Goal: Task Accomplishment & Management: Manage account settings

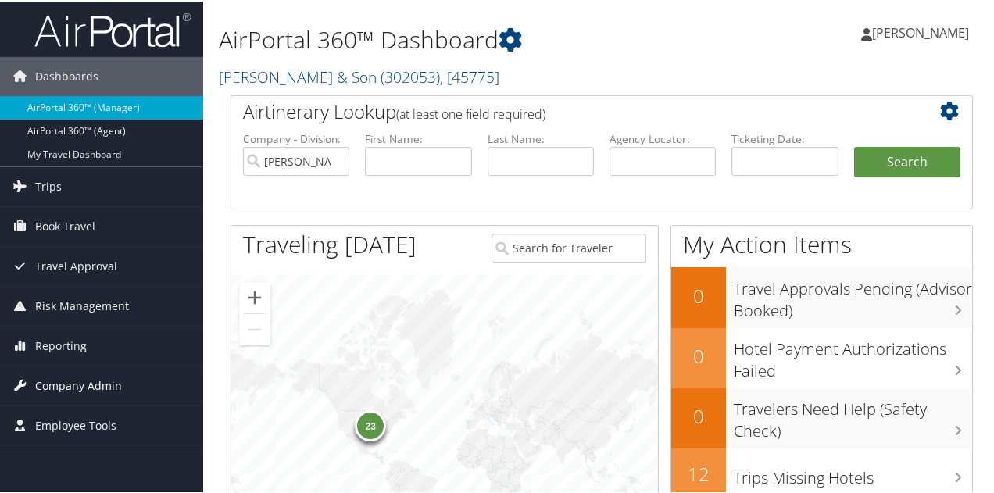
click at [91, 384] on span "Company Admin" at bounding box center [78, 384] width 87 height 39
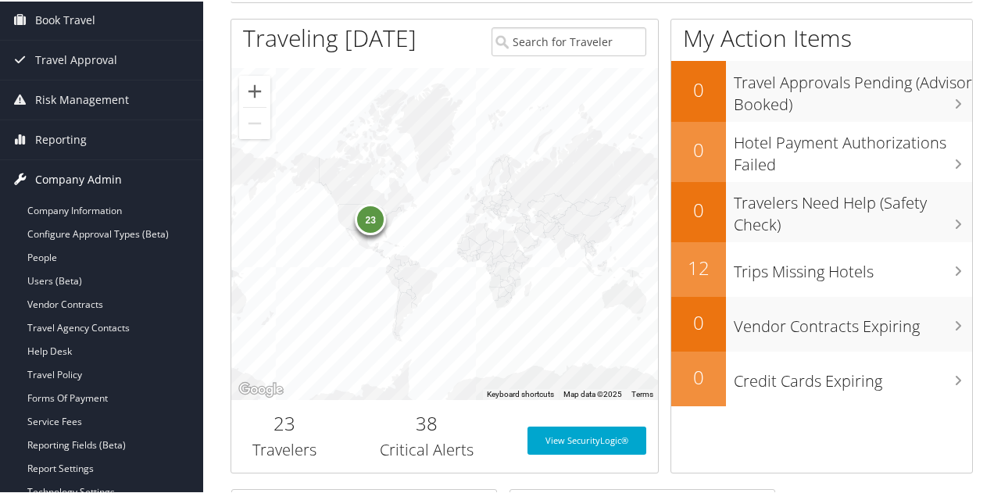
scroll to position [235, 0]
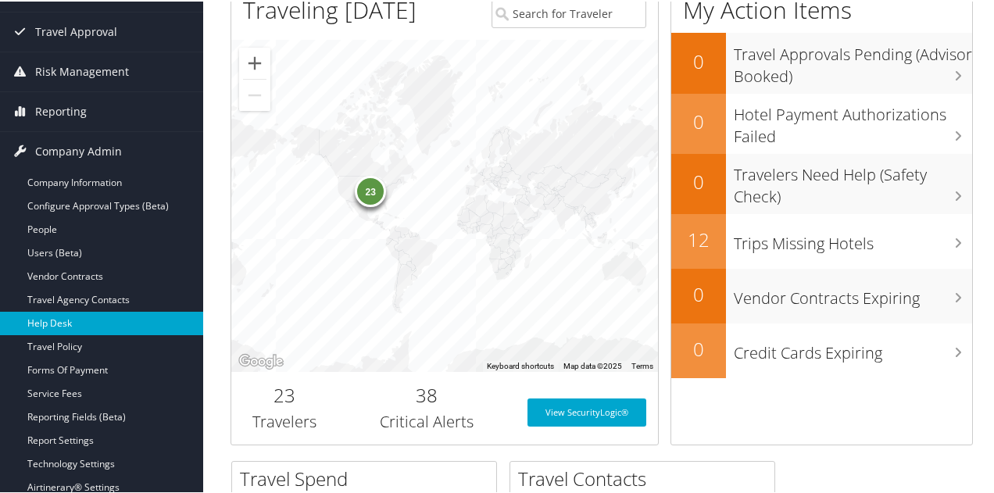
click at [74, 317] on link "Help Desk" at bounding box center [101, 321] width 203 height 23
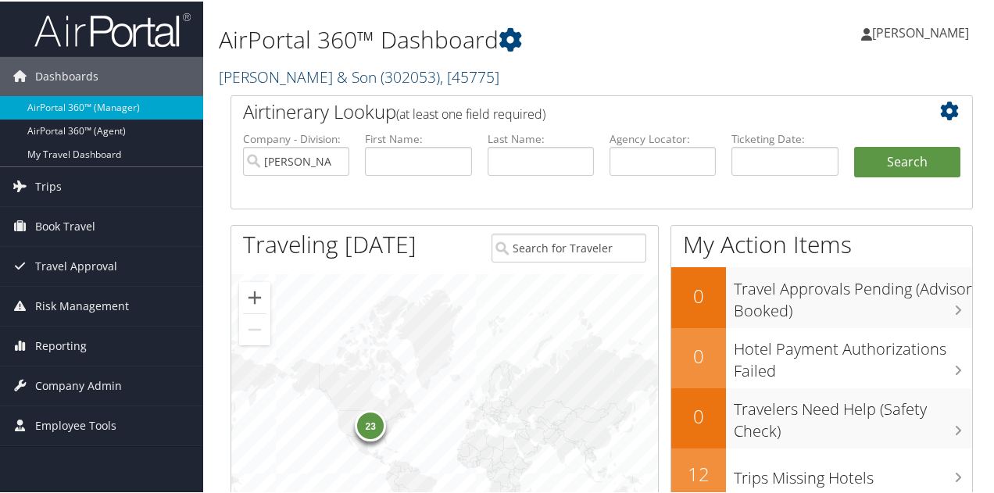
click at [286, 80] on link "[PERSON_NAME] & Son ( 302053 ) , [ 45775 ]" at bounding box center [359, 75] width 281 height 21
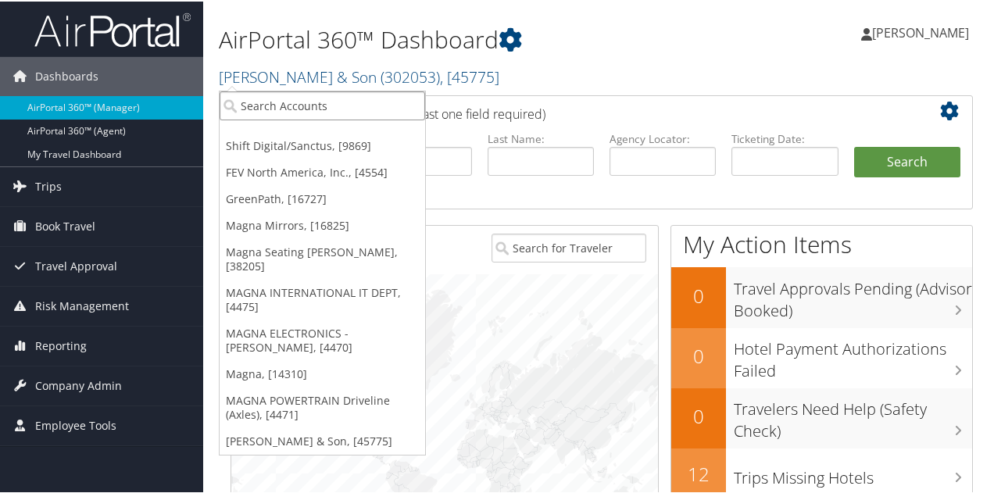
click at [285, 99] on input "search" at bounding box center [323, 104] width 206 height 29
type input "doner"
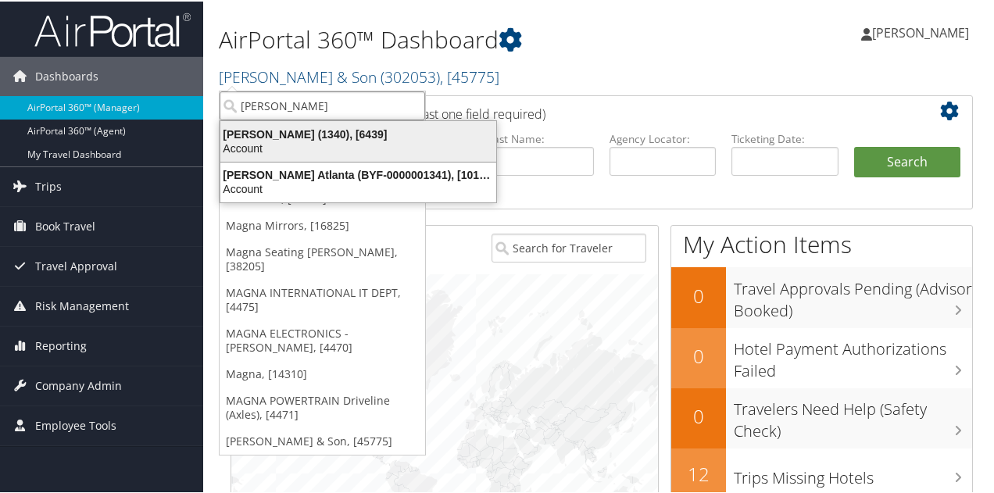
click at [266, 127] on div "Doner (1340), [6439]" at bounding box center [358, 133] width 295 height 14
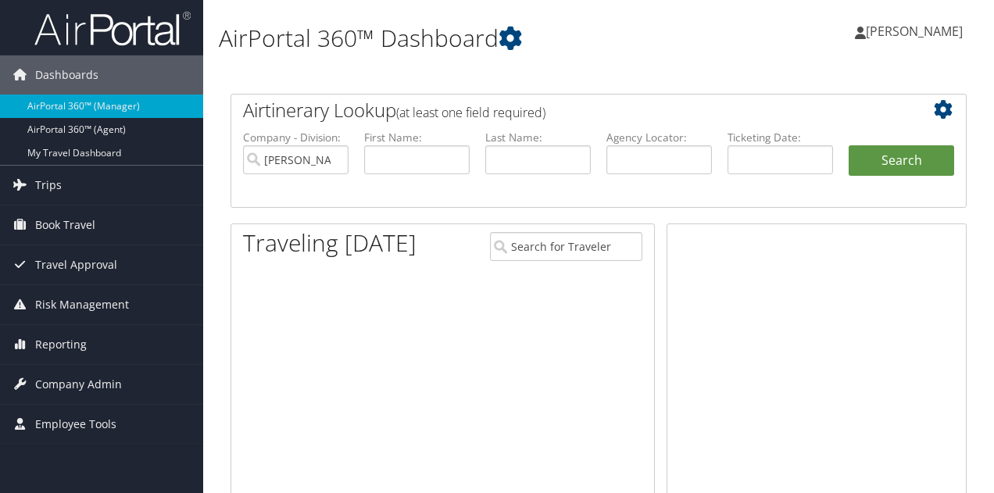
scroll to position [305, 0]
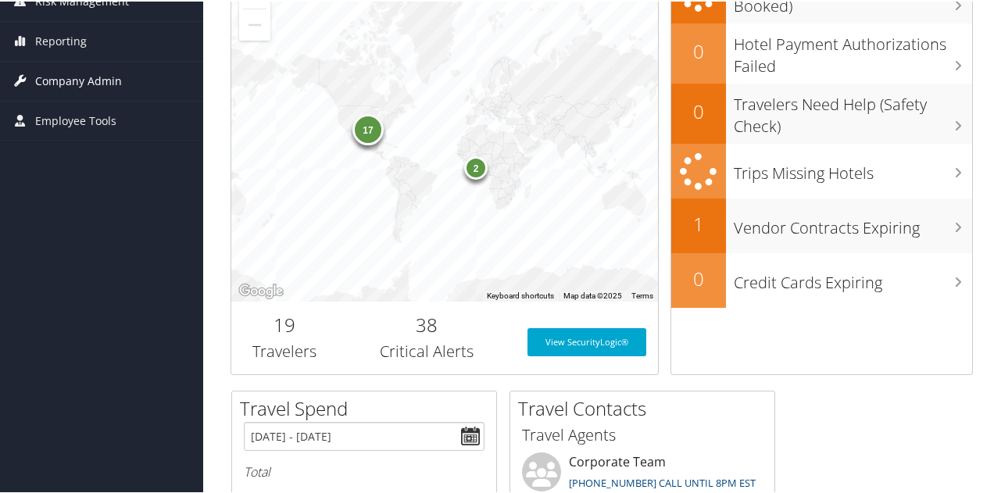
click at [76, 84] on span "Company Admin" at bounding box center [78, 79] width 87 height 39
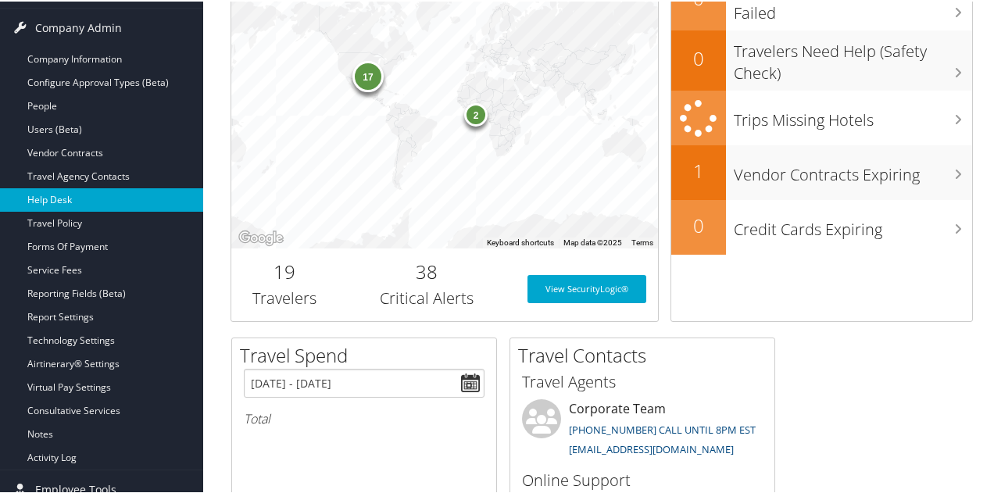
scroll to position [383, 0]
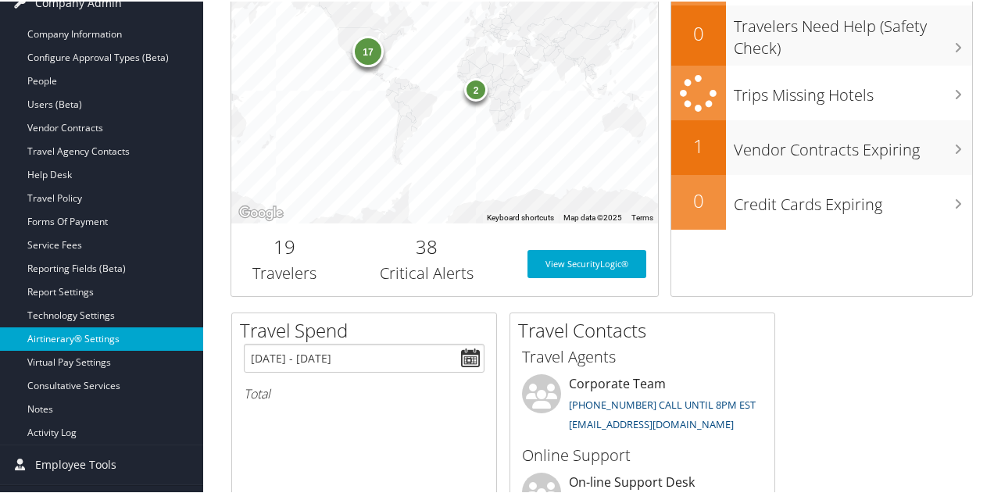
click at [71, 330] on link "Airtinerary® Settings" at bounding box center [101, 337] width 203 height 23
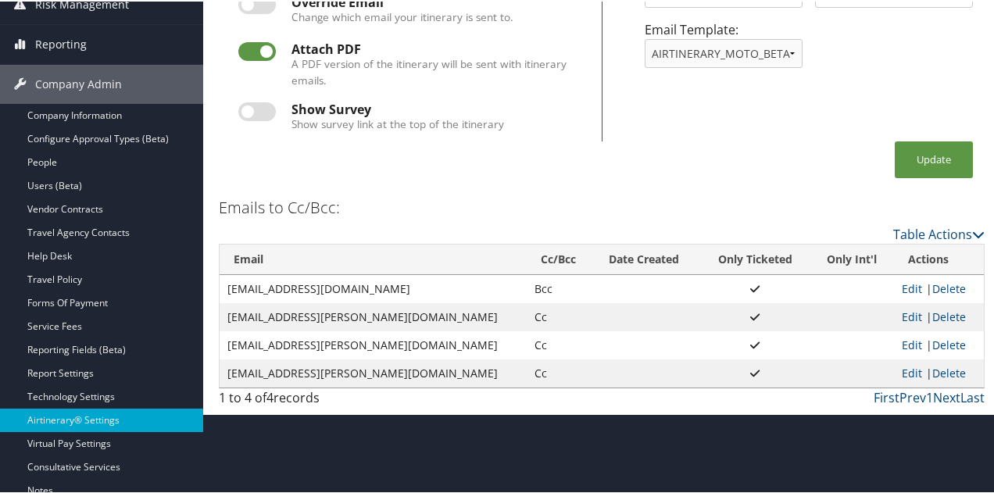
scroll to position [235, 0]
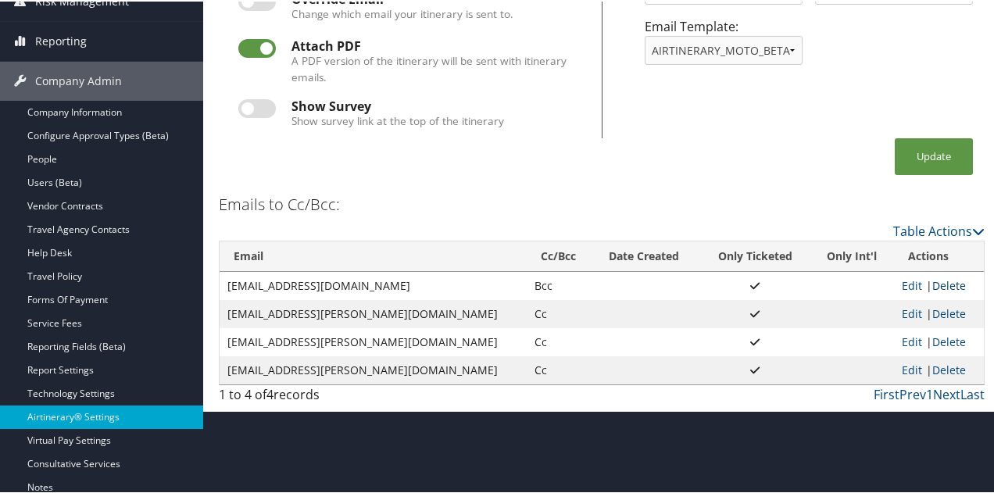
click at [933, 282] on link "Delete" at bounding box center [950, 284] width 34 height 15
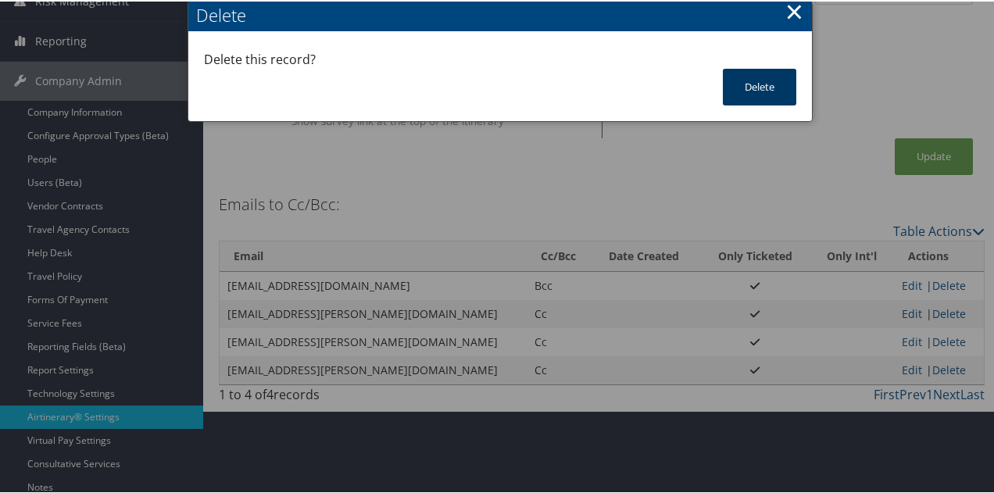
click at [771, 91] on button "Delete" at bounding box center [759, 85] width 73 height 37
